Goal: Find specific page/section: Find specific page/section

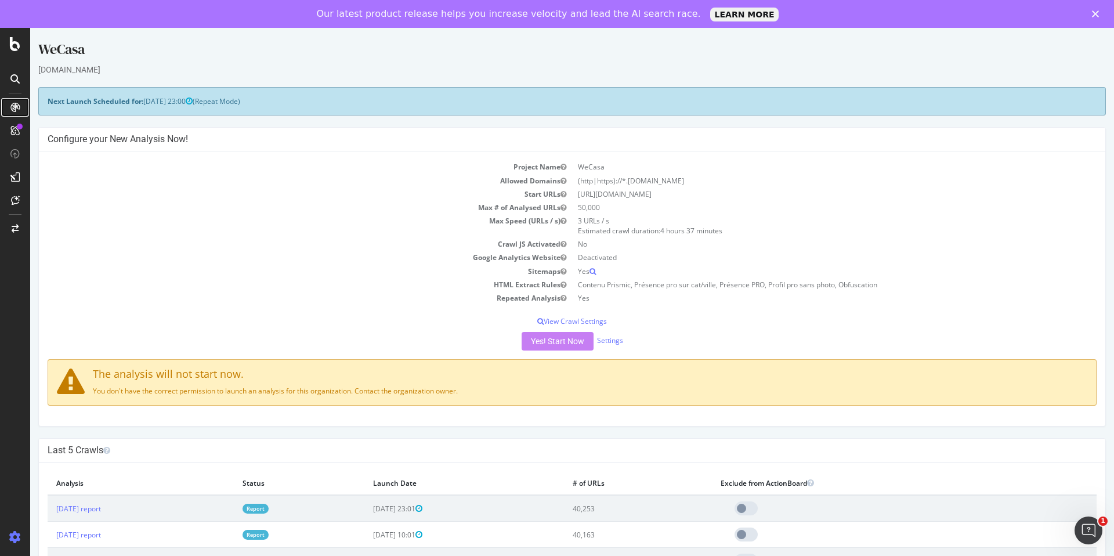
click at [15, 105] on icon at bounding box center [14, 107] width 9 height 9
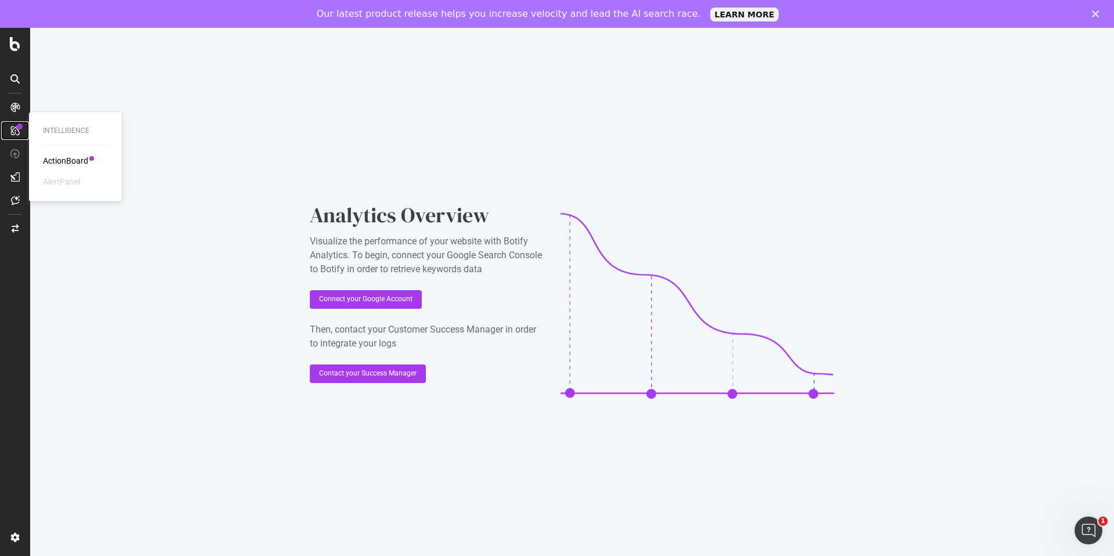
click at [17, 132] on icon at bounding box center [14, 130] width 9 height 9
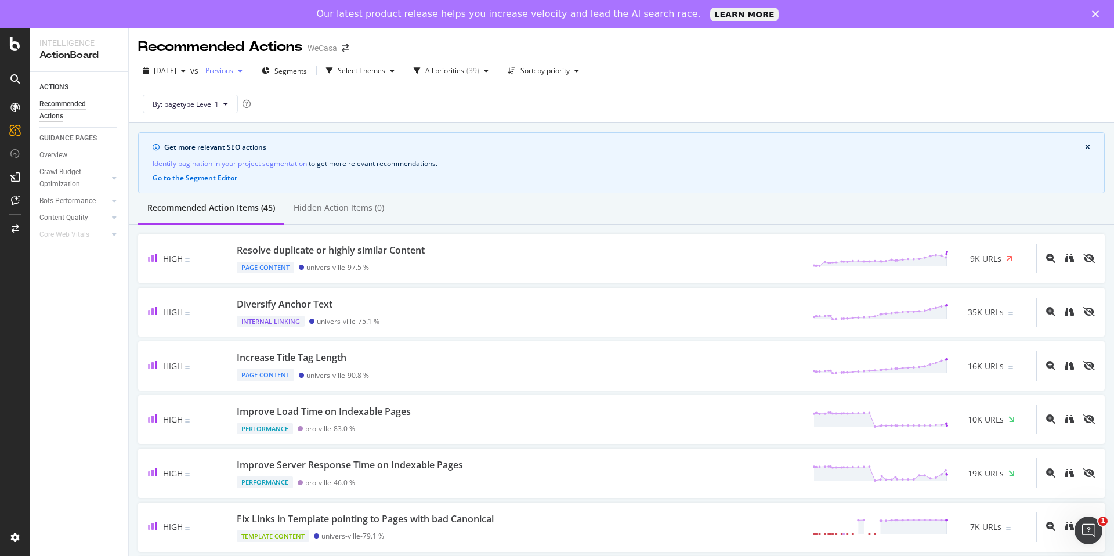
click at [233, 70] on span "Previous" at bounding box center [217, 71] width 32 height 10
click at [480, 103] on div "By: pagetype Level 1" at bounding box center [621, 103] width 967 height 37
